Goal: Task Accomplishment & Management: Use online tool/utility

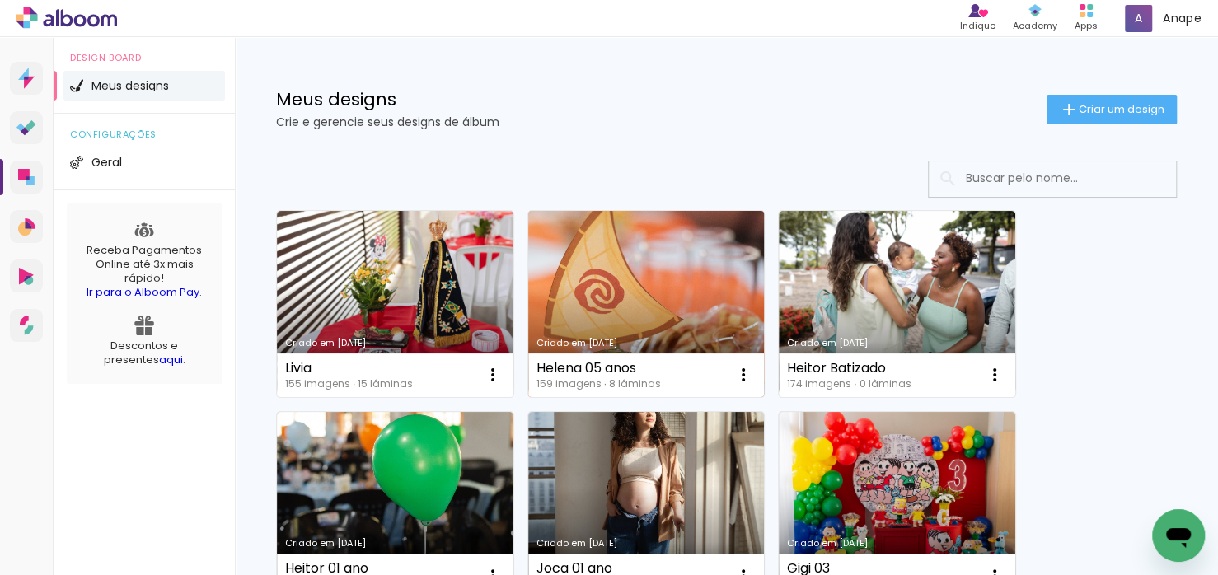
scroll to position [219, 0]
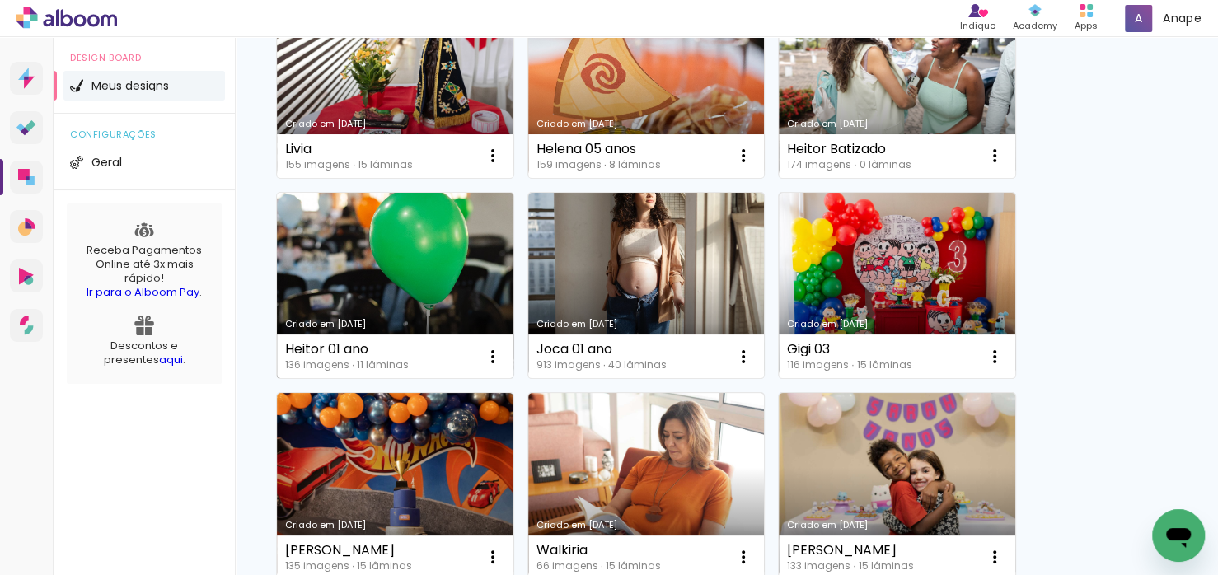
click at [385, 288] on link "Criado em [DATE]" at bounding box center [395, 286] width 237 height 186
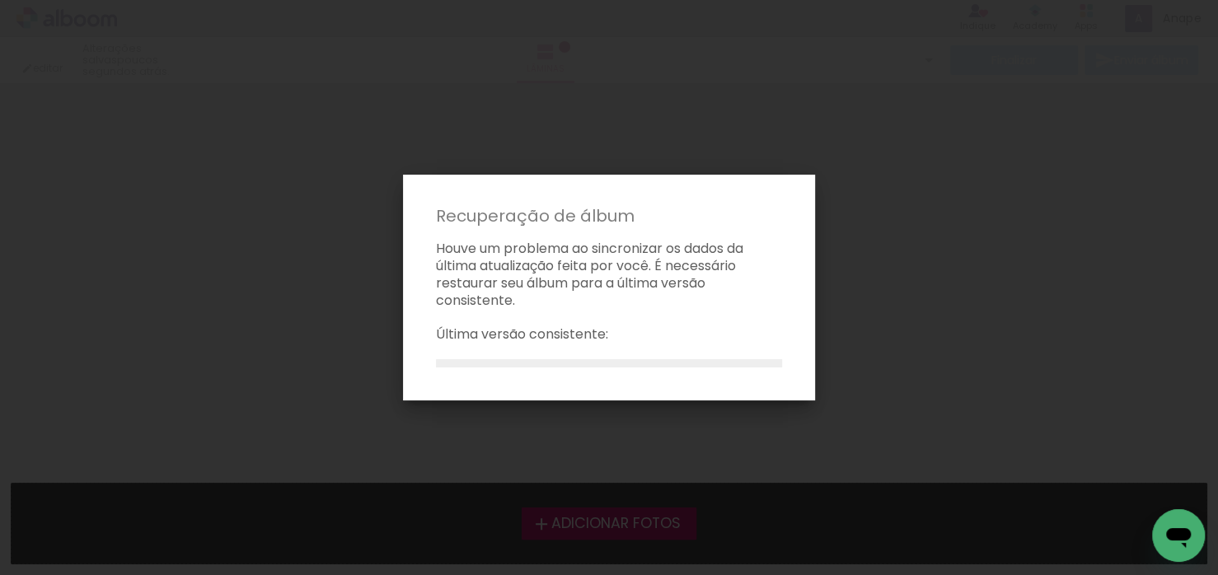
drag, startPoint x: 577, startPoint y: 377, endPoint x: 668, endPoint y: 382, distance: 90.8
click at [646, 380] on paper-dialog "Recuperação de álbum Houve um problema ao sincronizar os dados da última atuali…" at bounding box center [609, 288] width 412 height 227
click at [703, 374] on paper-dialog "Recuperação de álbum Houve um problema ao sincronizar os dados da última atuali…" at bounding box center [609, 288] width 412 height 227
drag, startPoint x: 583, startPoint y: 367, endPoint x: 527, endPoint y: 368, distance: 55.2
click at [565, 368] on paper-dialog "Recuperação de álbum Houve um problema ao sincronizar os dados da última atuali…" at bounding box center [609, 288] width 412 height 227
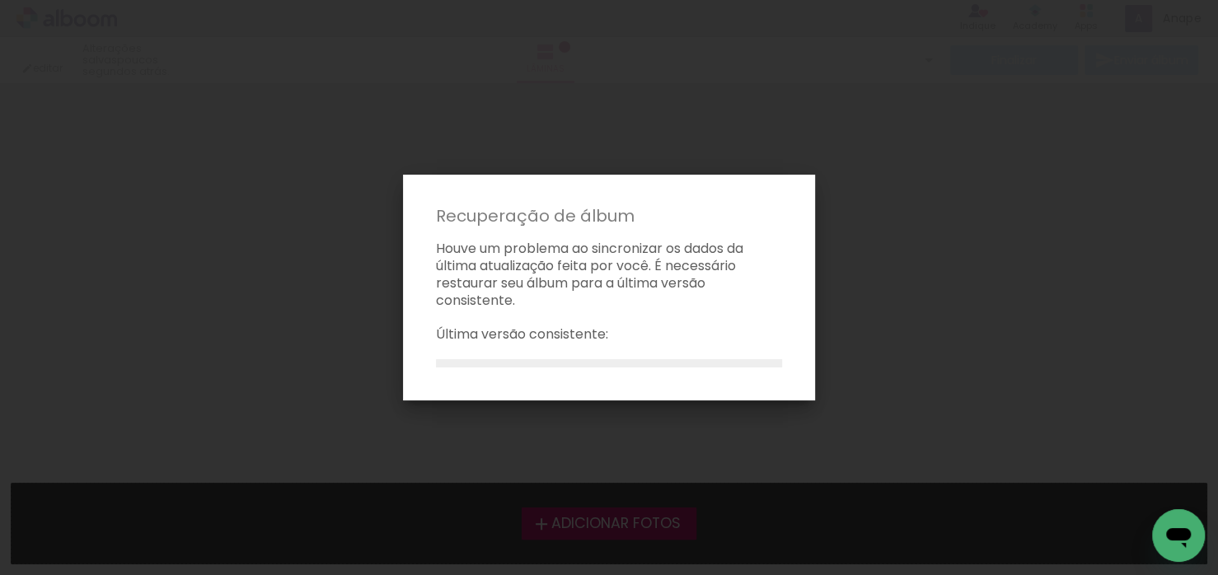
click at [527, 368] on div at bounding box center [609, 363] width 346 height 8
click at [909, 364] on iron-overlay-backdrop at bounding box center [609, 287] width 1218 height 575
